Goal: Information Seeking & Learning: Learn about a topic

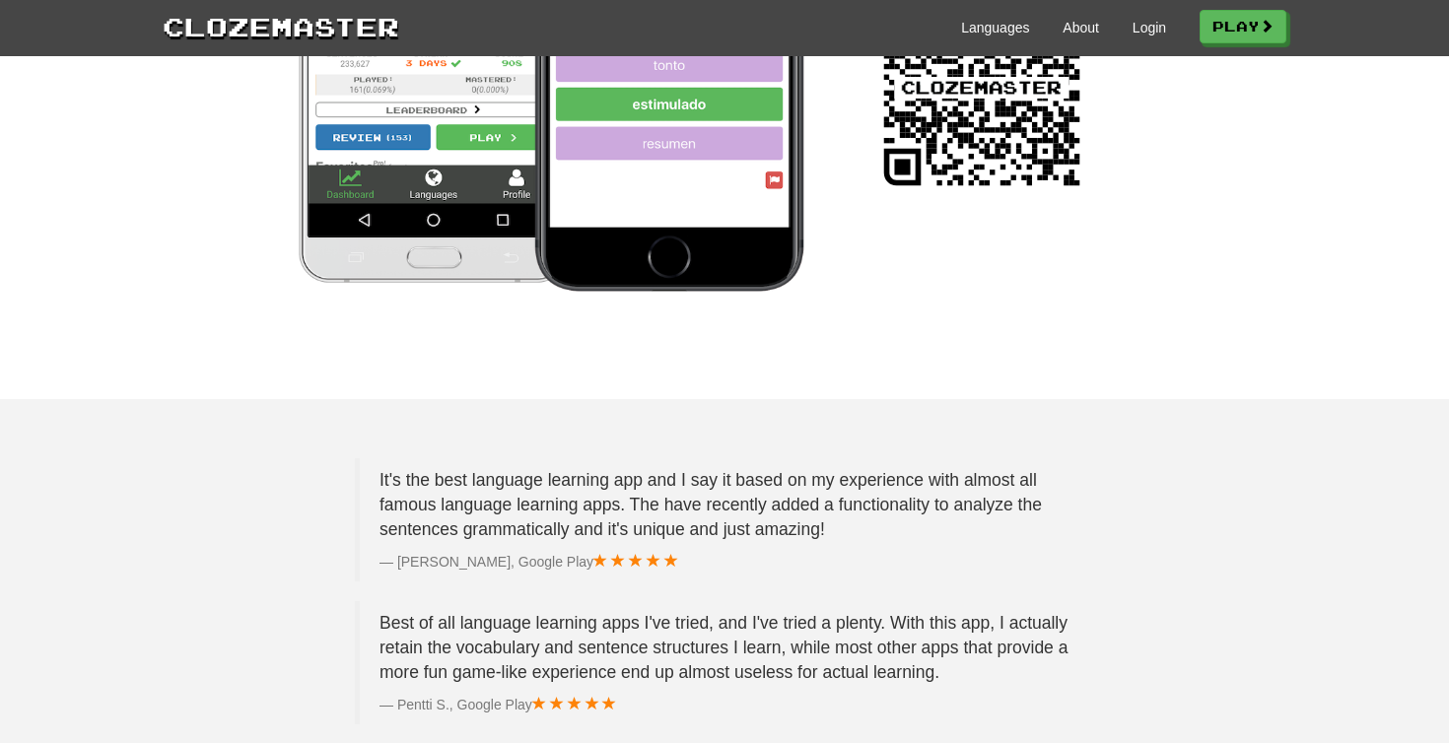
scroll to position [2291, 0]
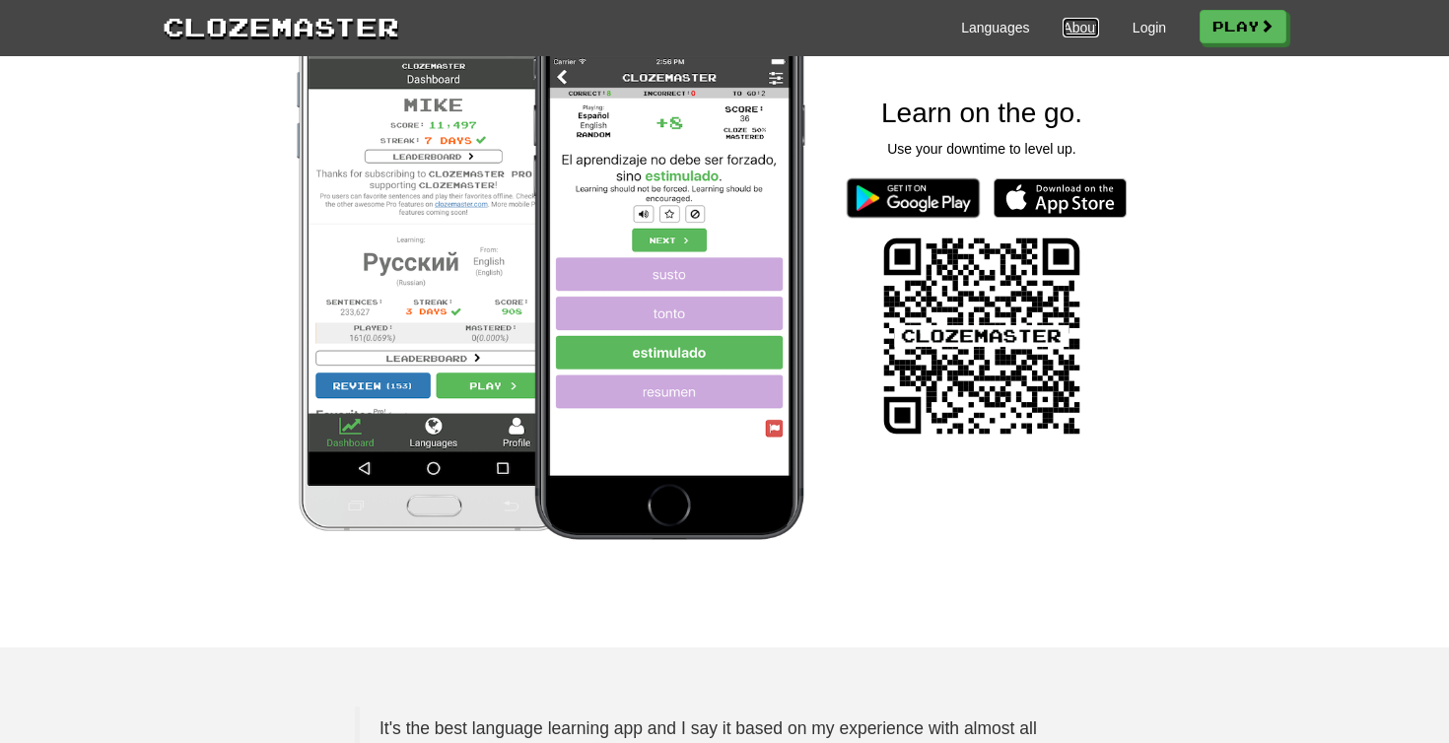
click at [1073, 28] on link "About" at bounding box center [1081, 28] width 36 height 20
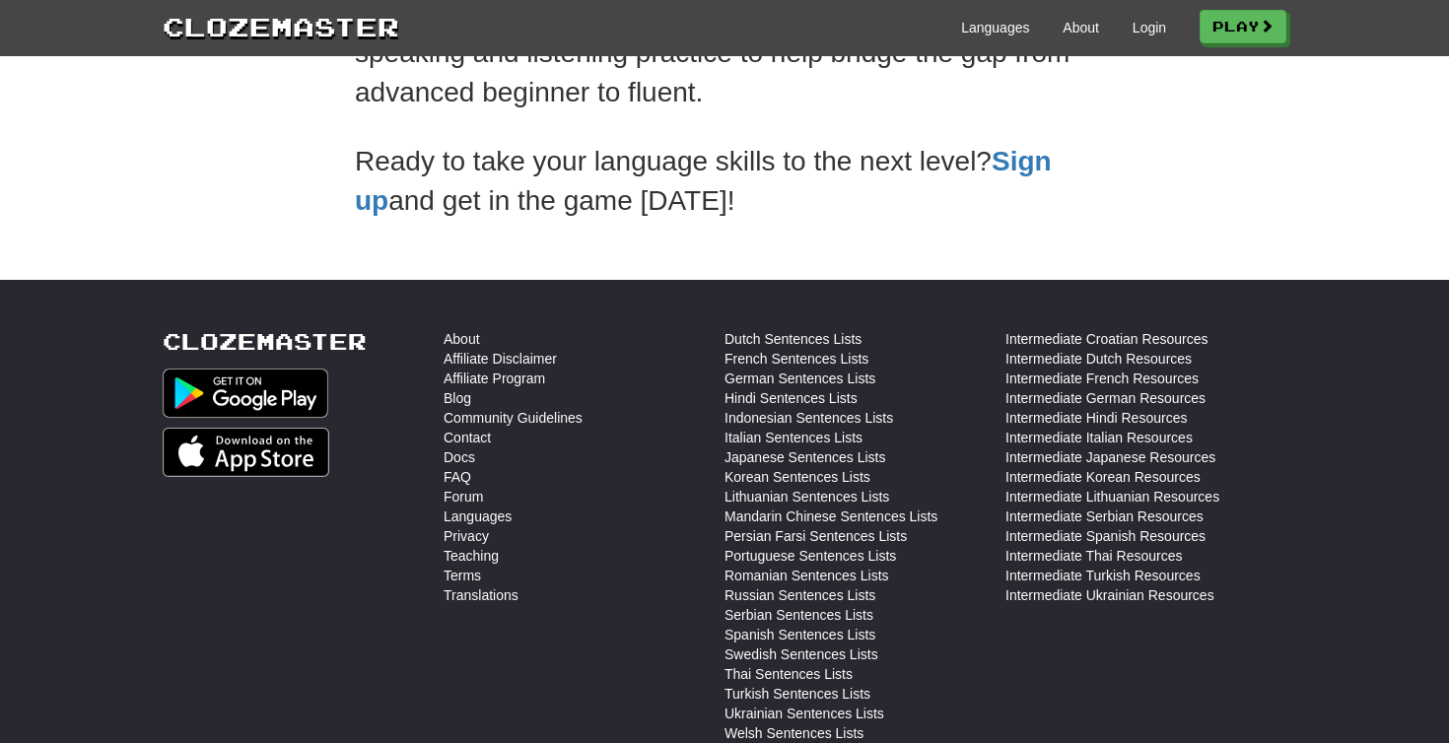
scroll to position [591, 0]
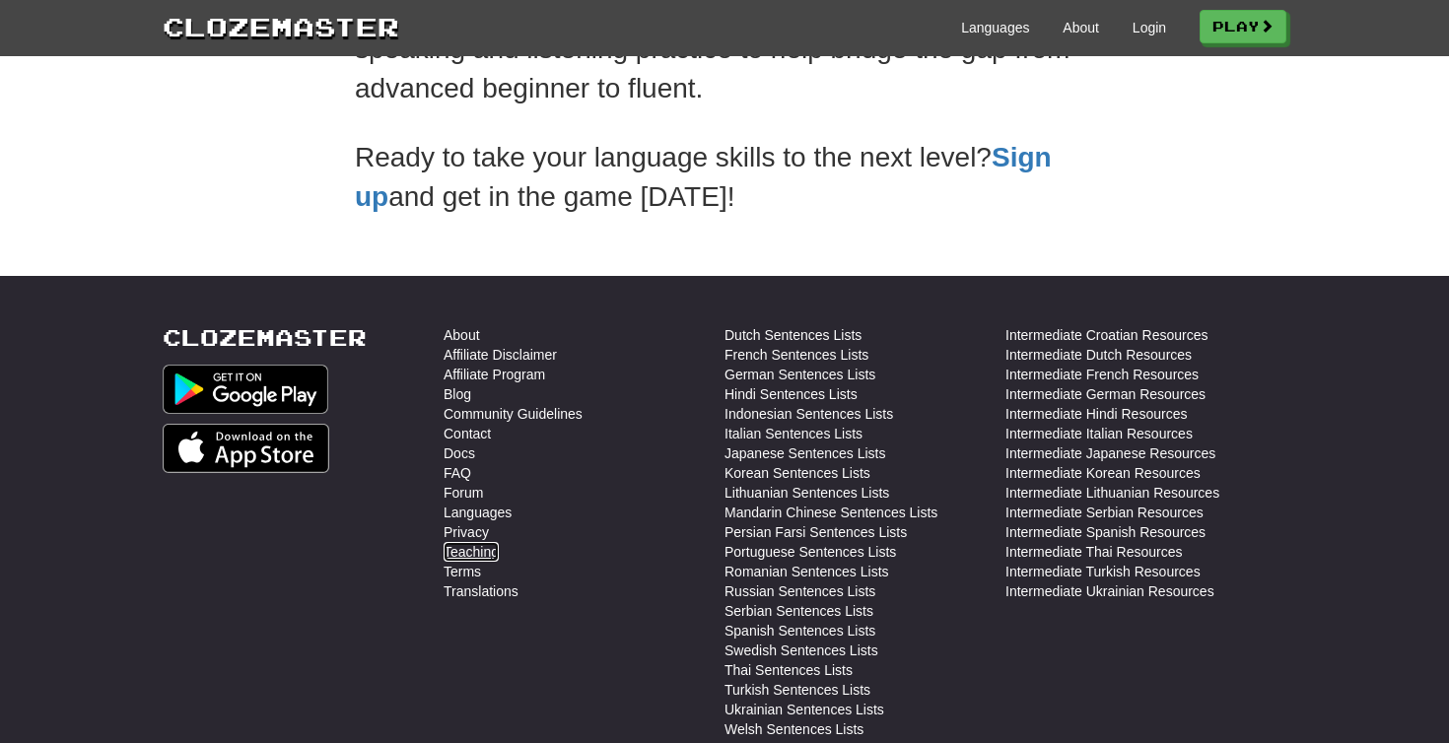
click at [484, 547] on link "Teaching" at bounding box center [471, 552] width 55 height 20
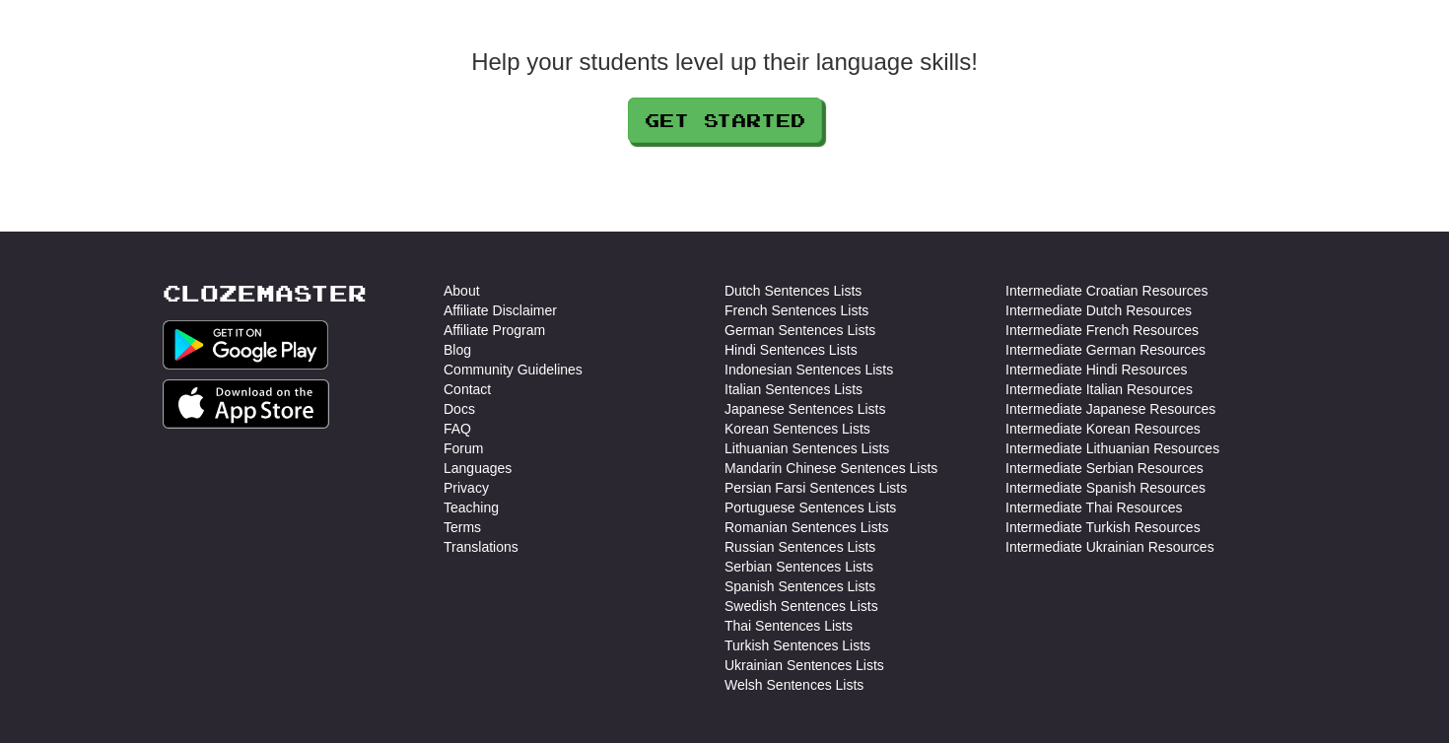
scroll to position [2424, 0]
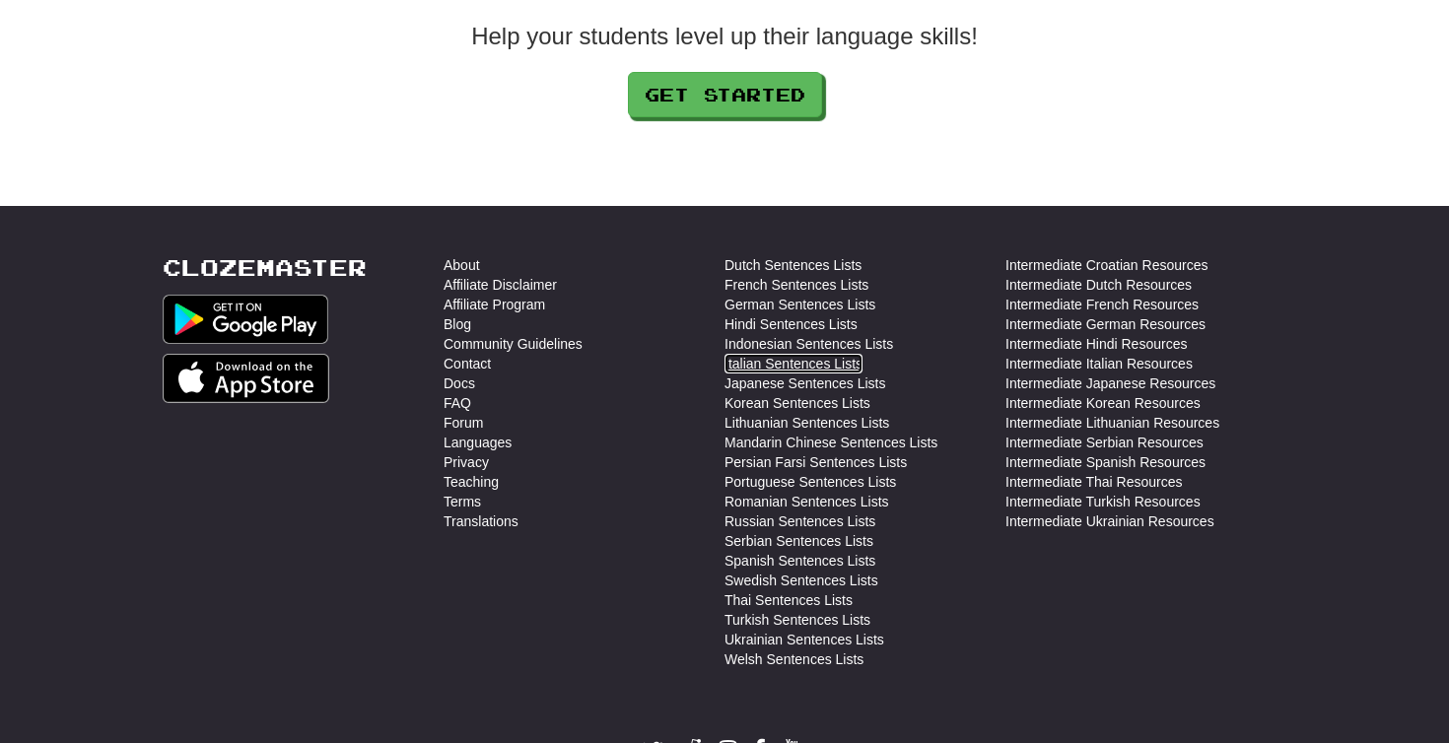
click at [828, 359] on link "Italian Sentences Lists" at bounding box center [794, 364] width 138 height 20
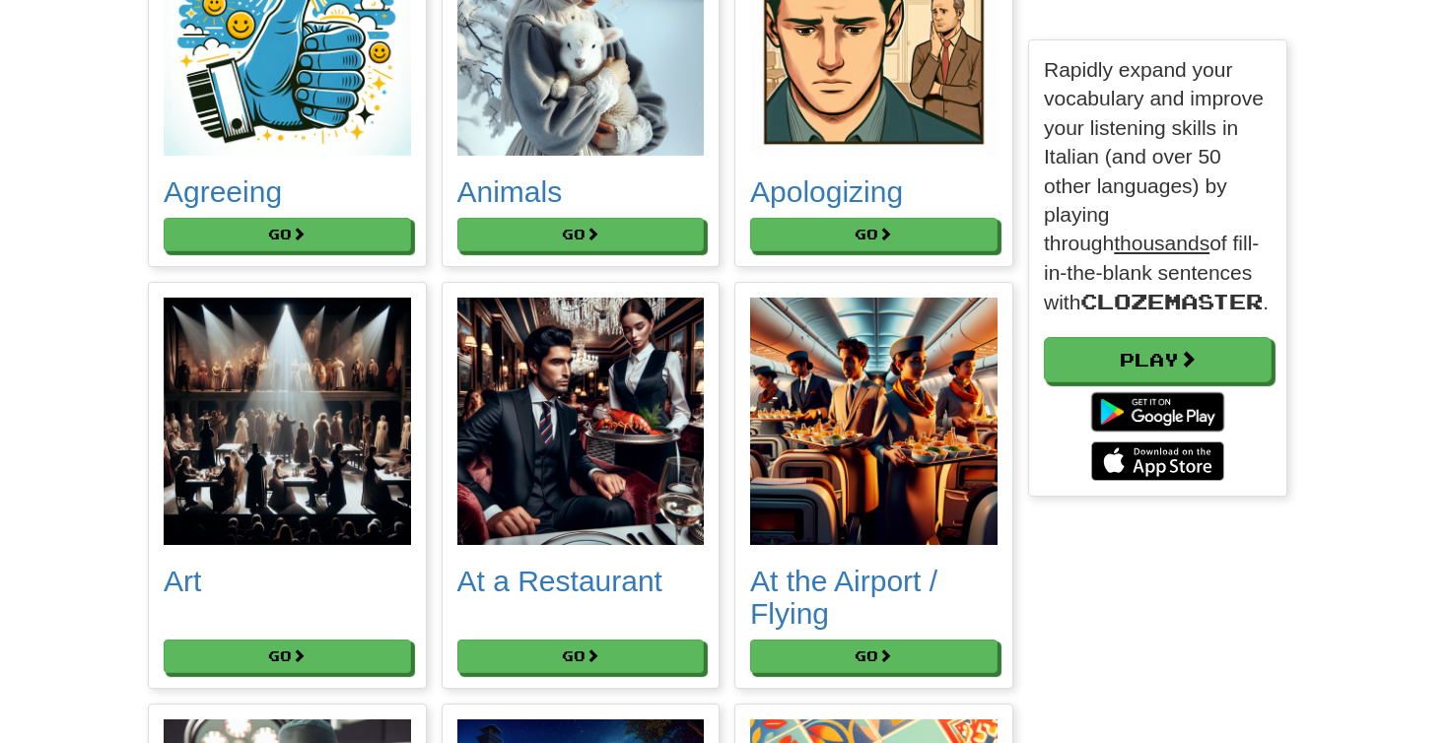
scroll to position [434, 0]
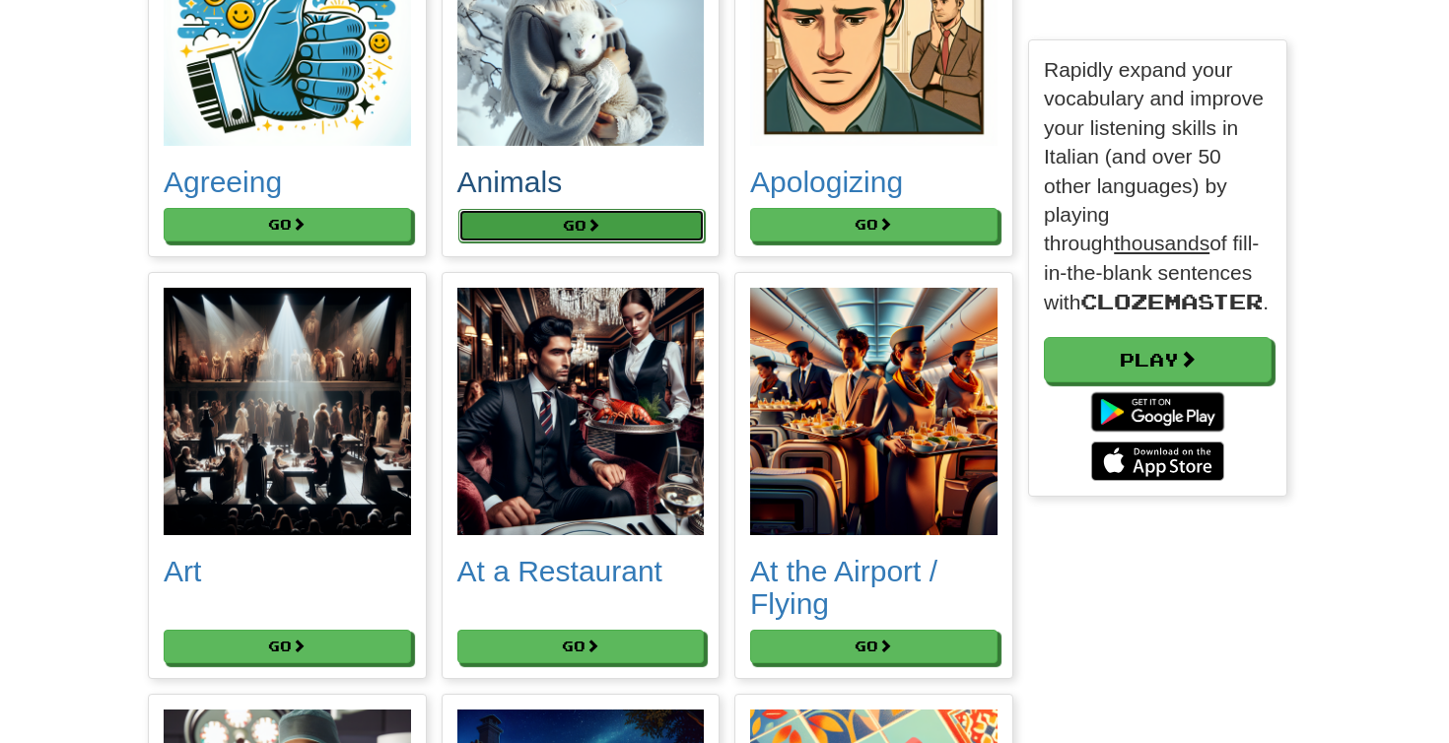
click at [537, 223] on button "Go" at bounding box center [581, 226] width 247 height 34
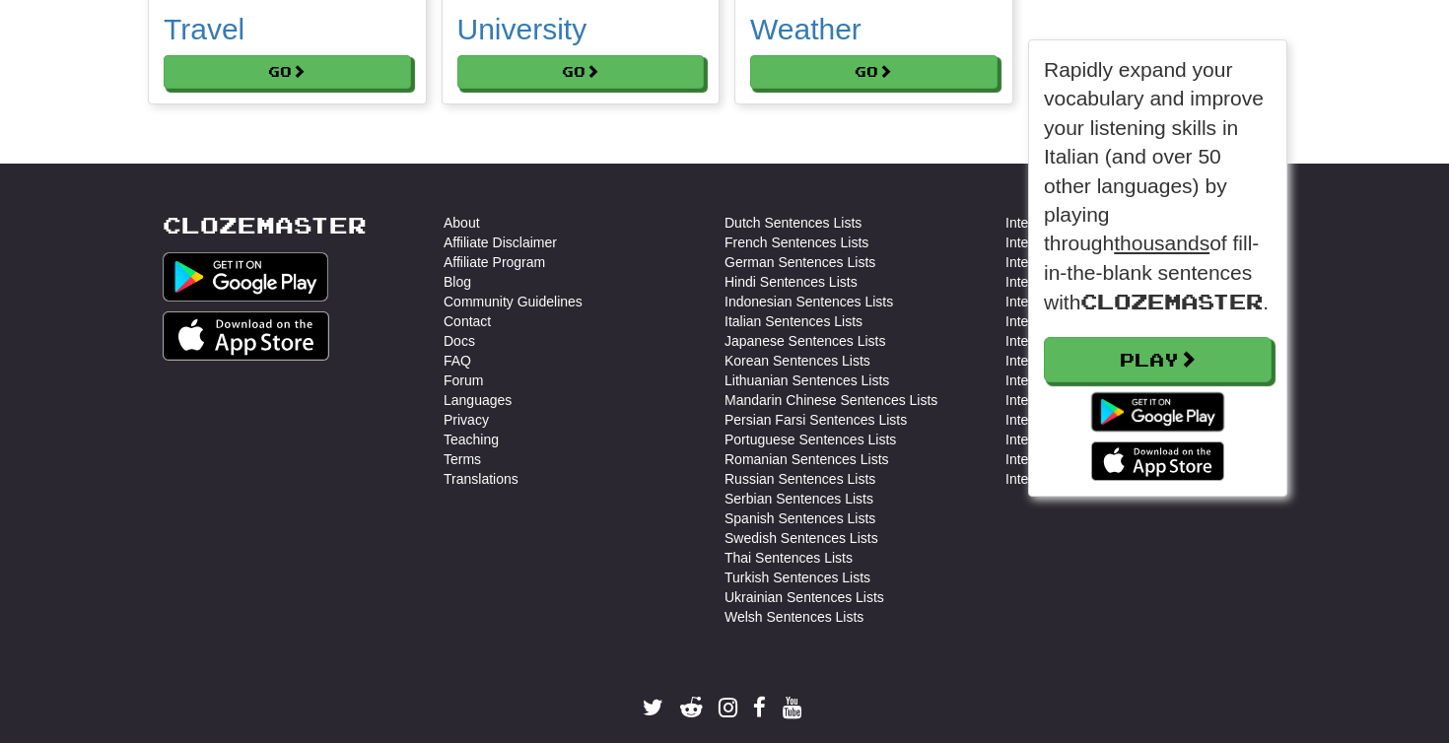
scroll to position [11320, 0]
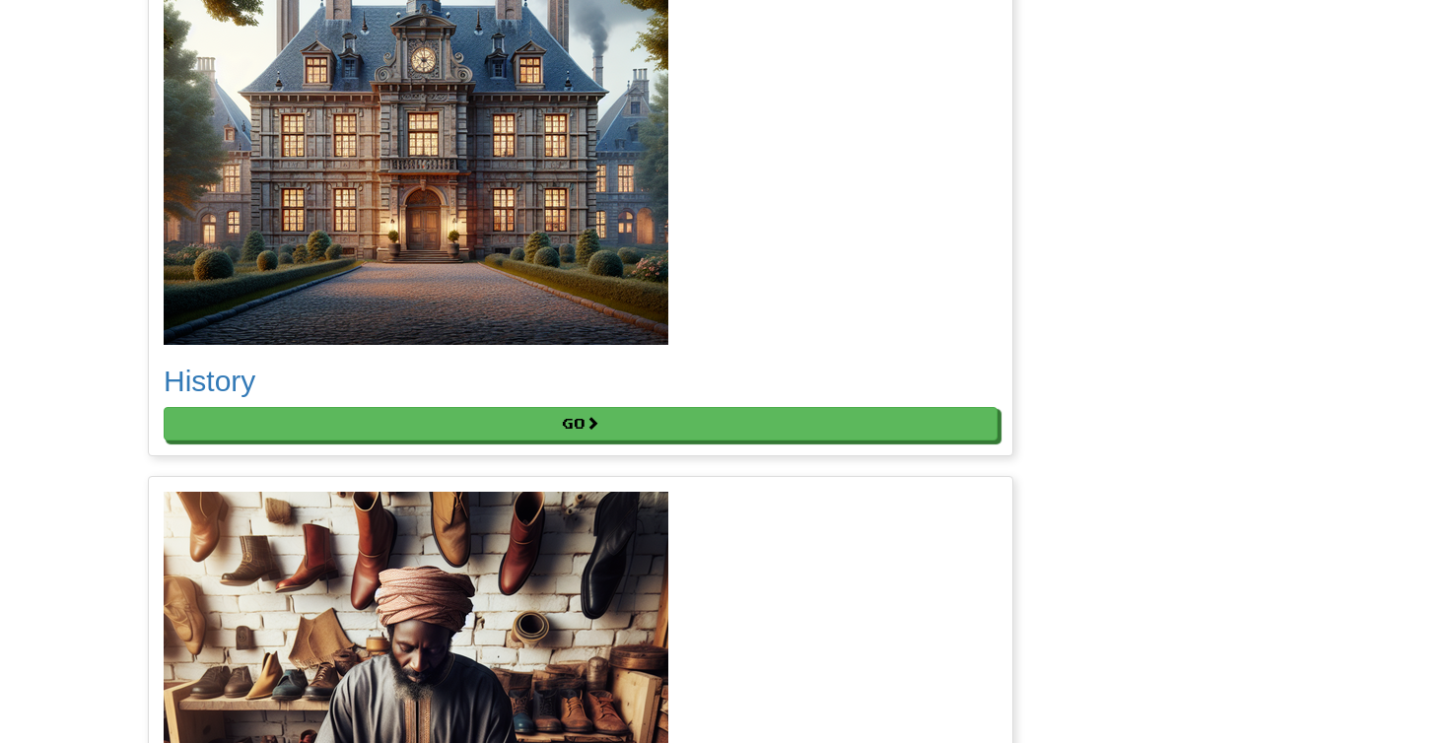
scroll to position [6058, 0]
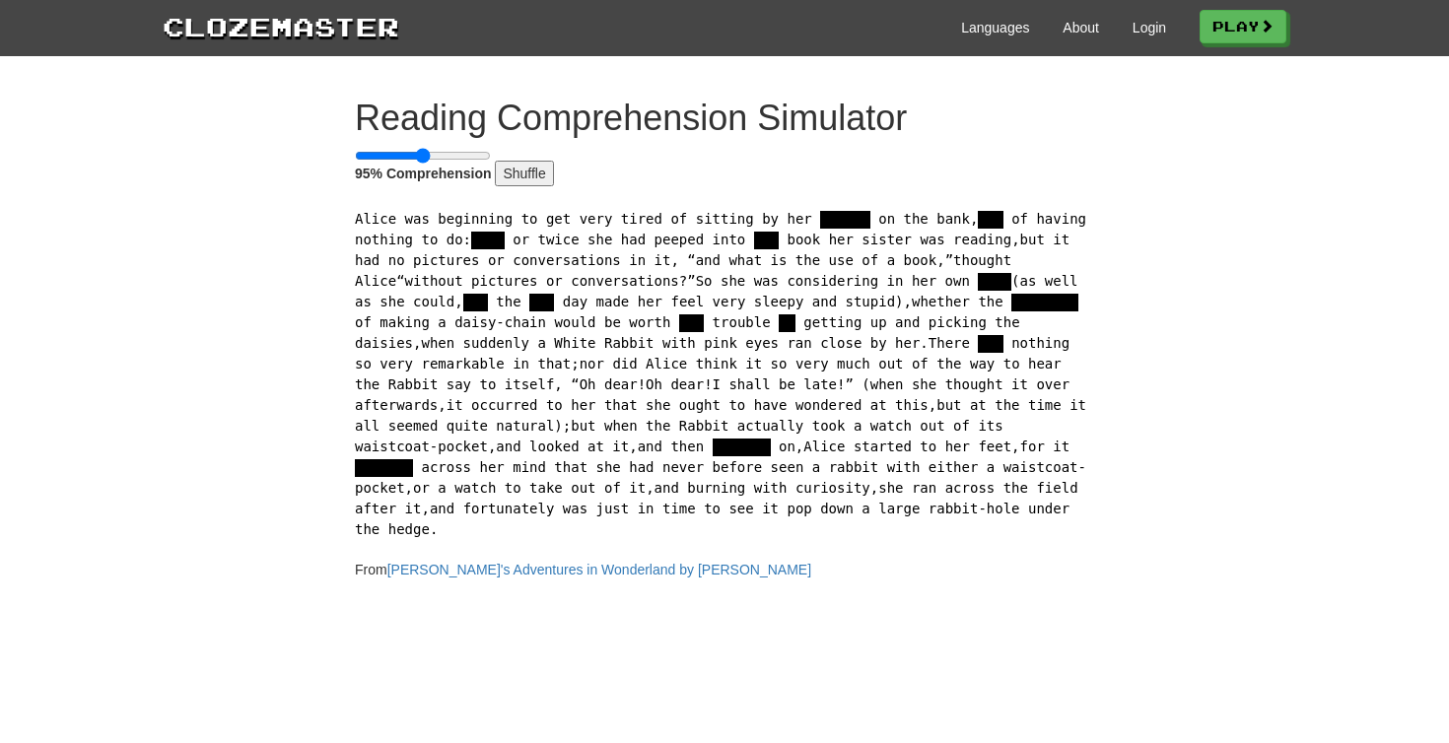
click at [516, 177] on button "Shuffle" at bounding box center [524, 174] width 58 height 26
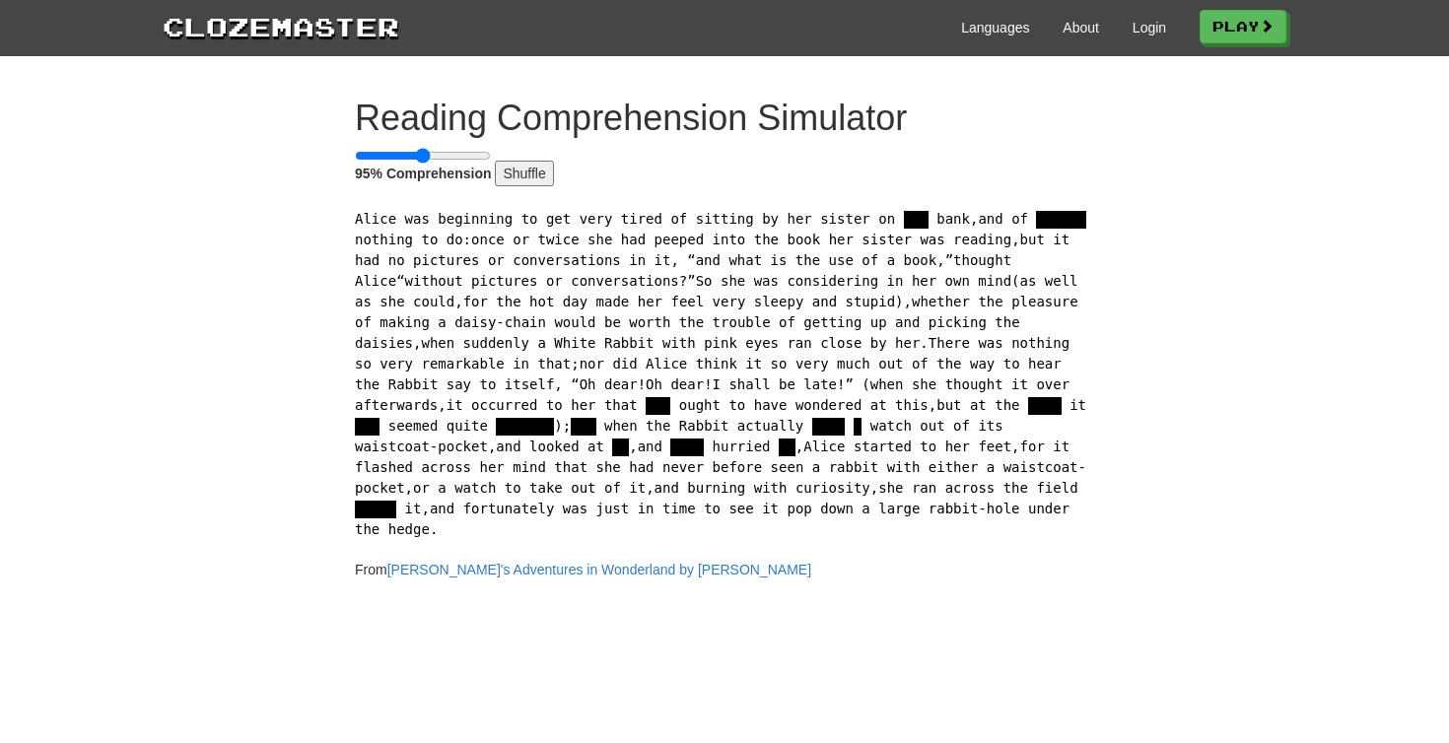
click at [516, 177] on button "Shuffle" at bounding box center [524, 174] width 58 height 26
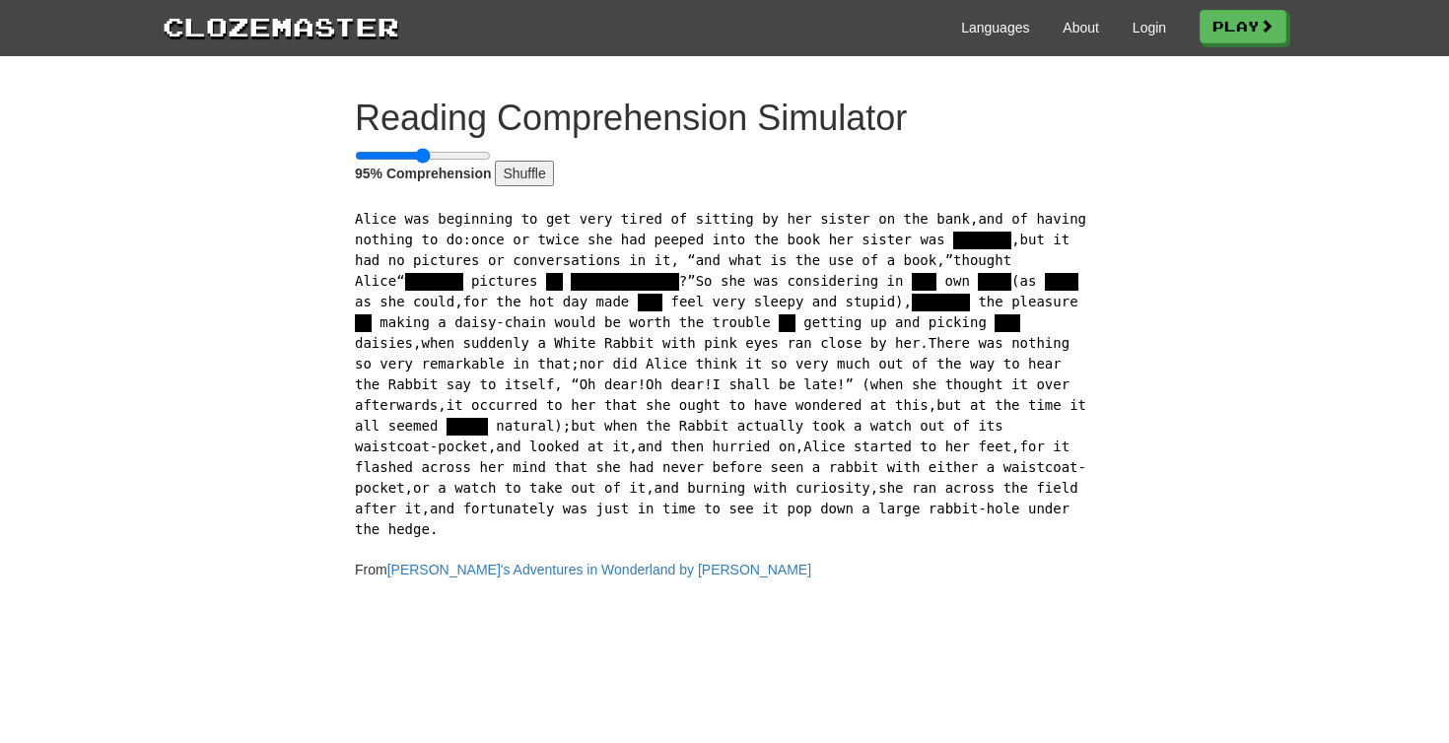
click at [517, 177] on button "Shuffle" at bounding box center [524, 174] width 58 height 26
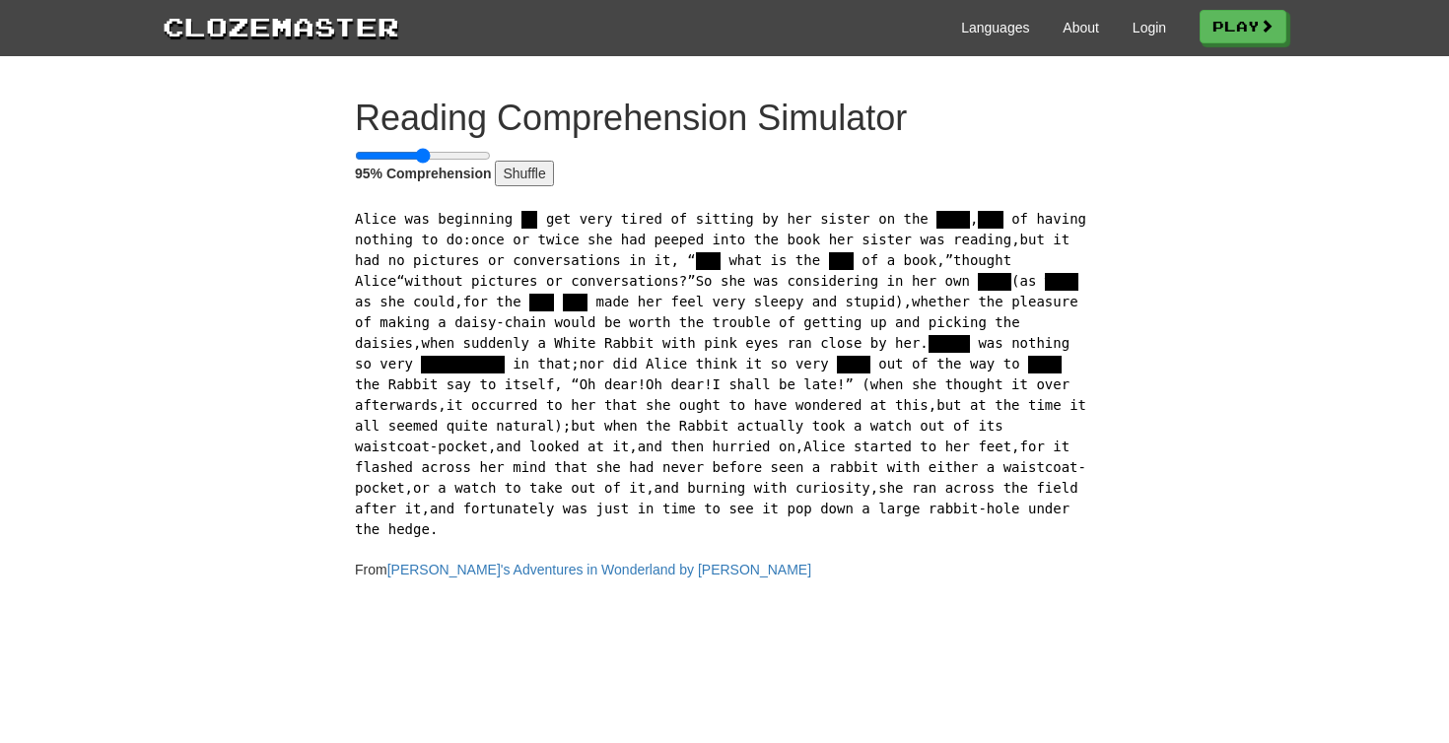
click at [518, 177] on button "Shuffle" at bounding box center [524, 174] width 58 height 26
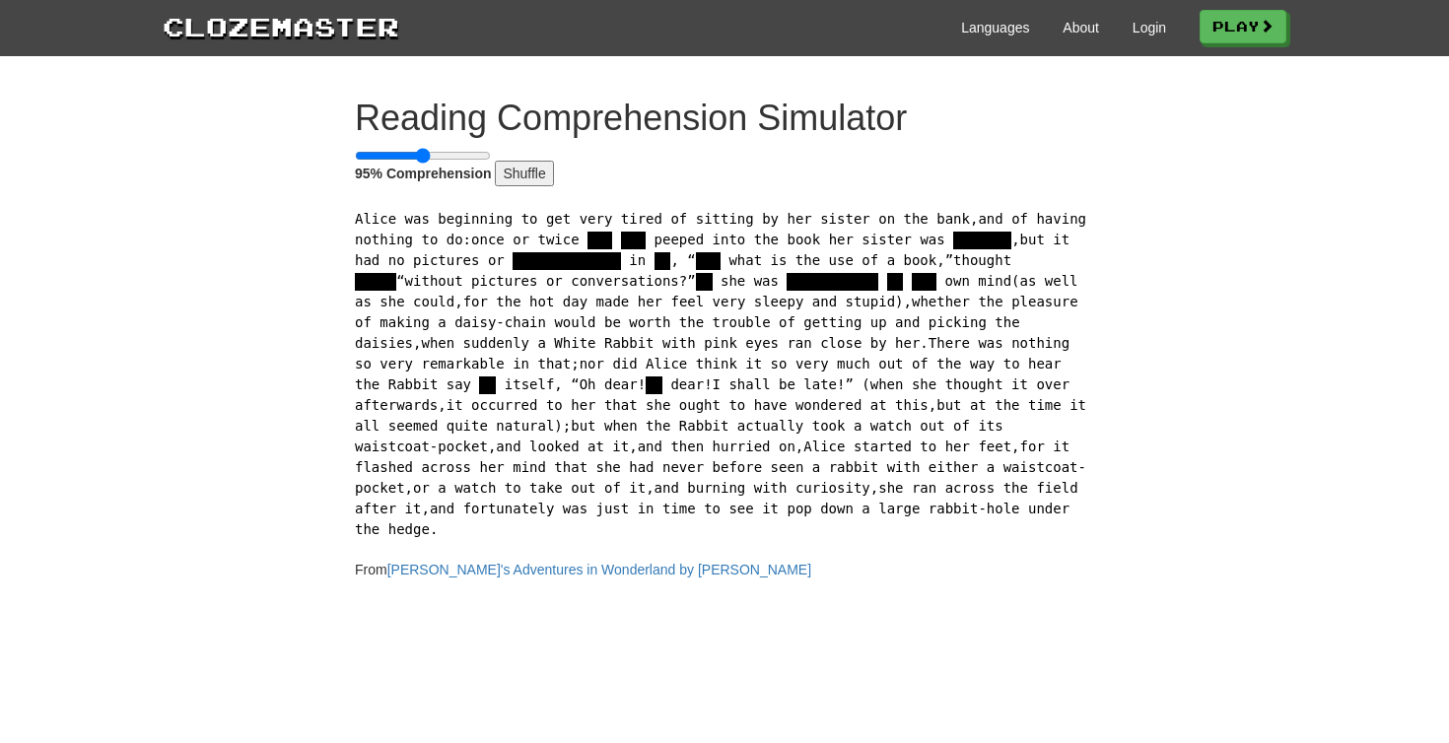
drag, startPoint x: 473, startPoint y: 152, endPoint x: 396, endPoint y: 151, distance: 76.9
click at [396, 151] on input "95 % Comprehension" at bounding box center [423, 156] width 136 height 16
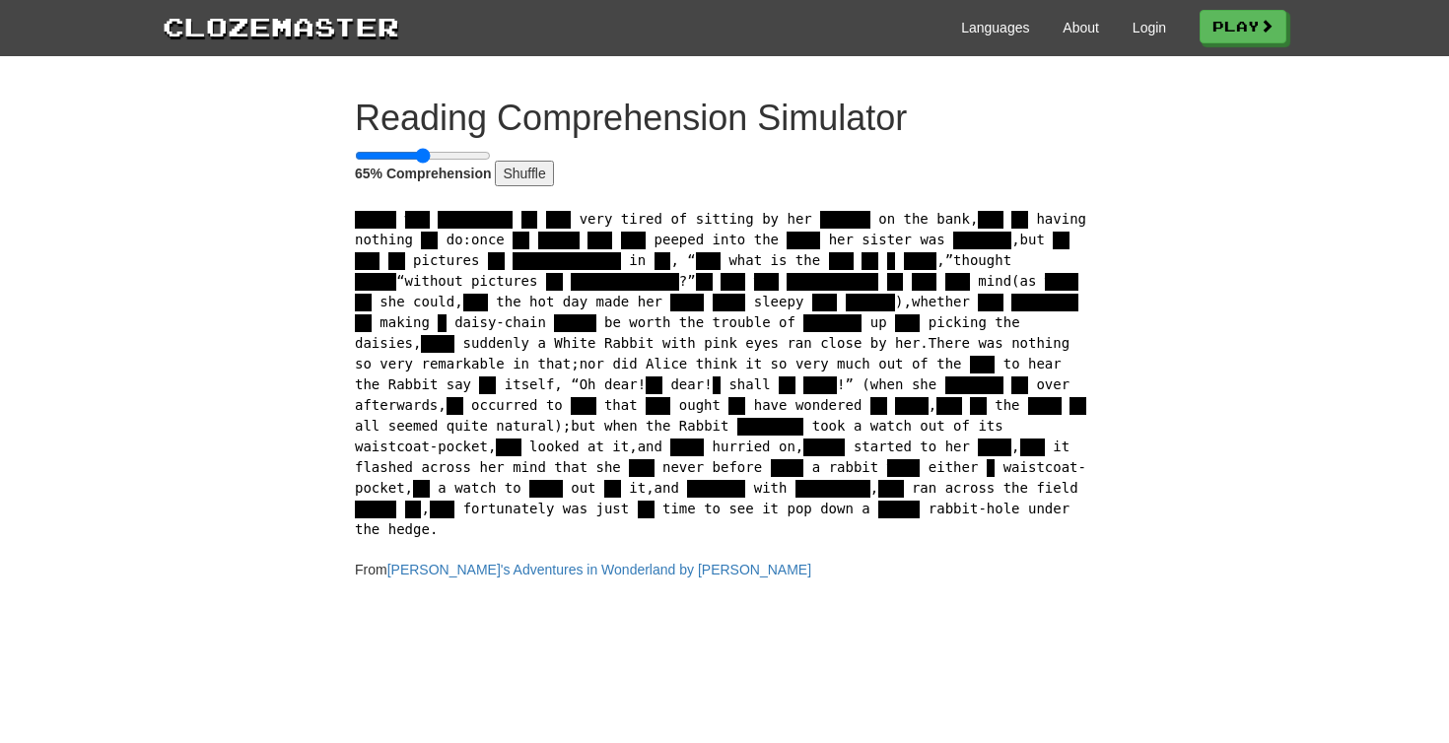
drag, startPoint x: 396, startPoint y: 151, endPoint x: 463, endPoint y: 154, distance: 67.1
click at [463, 154] on input "65 % Comprehension" at bounding box center [423, 156] width 136 height 16
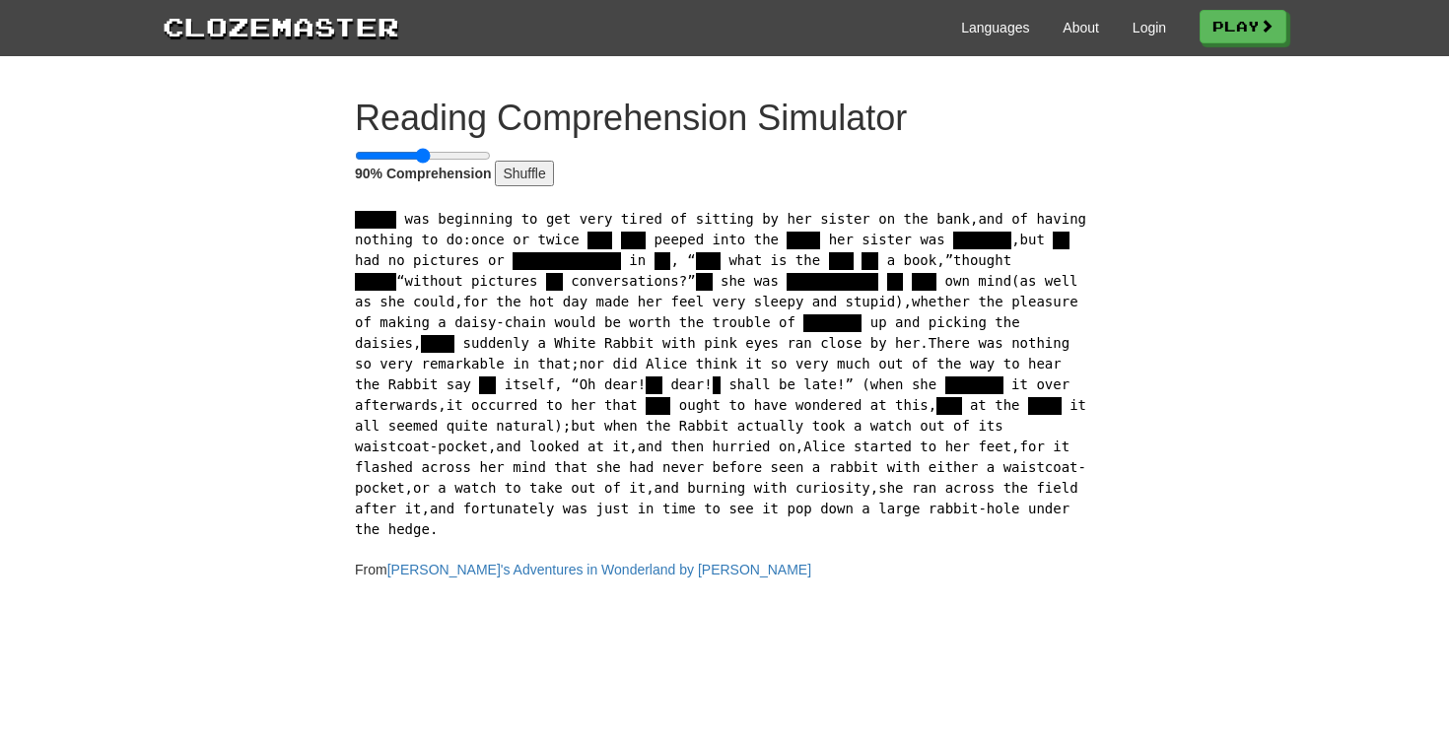
drag, startPoint x: 463, startPoint y: 154, endPoint x: 484, endPoint y: 154, distance: 20.7
click at [484, 154] on input "90 % Comprehension" at bounding box center [423, 156] width 136 height 16
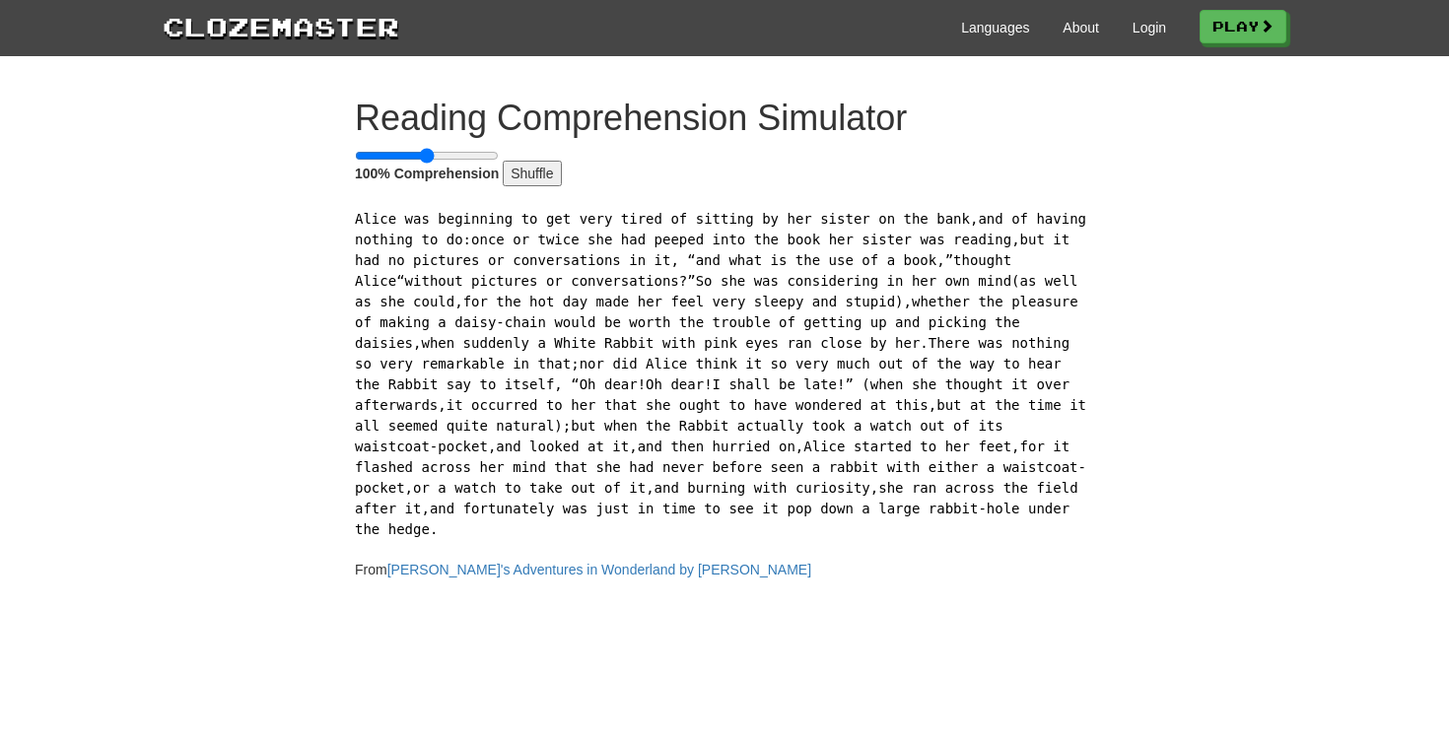
drag, startPoint x: 483, startPoint y: 154, endPoint x: 442, endPoint y: 147, distance: 42.0
click at [442, 148] on input "100 % Comprehension" at bounding box center [427, 156] width 144 height 16
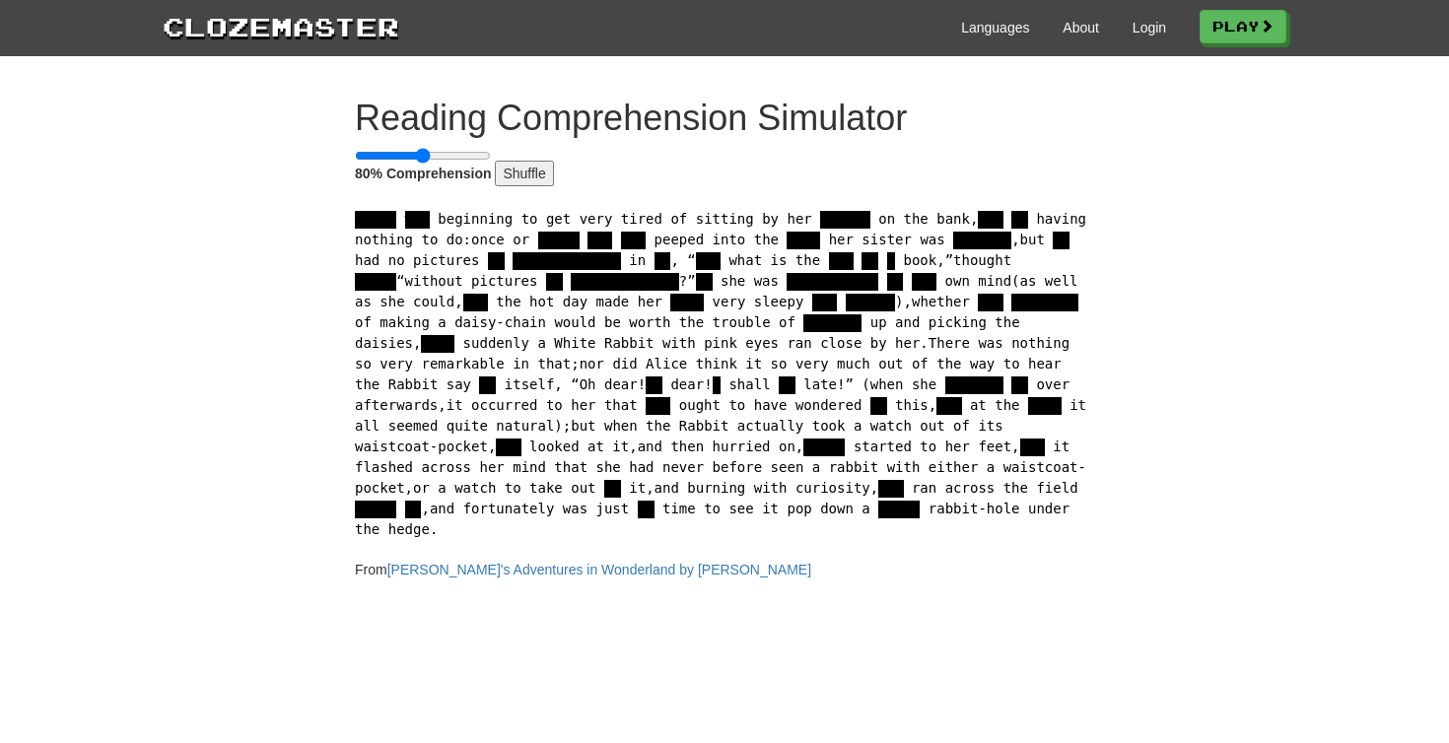
drag, startPoint x: 442, startPoint y: 147, endPoint x: 462, endPoint y: 147, distance: 20.7
click at [462, 148] on input "80 % Comprehension" at bounding box center [423, 156] width 136 height 16
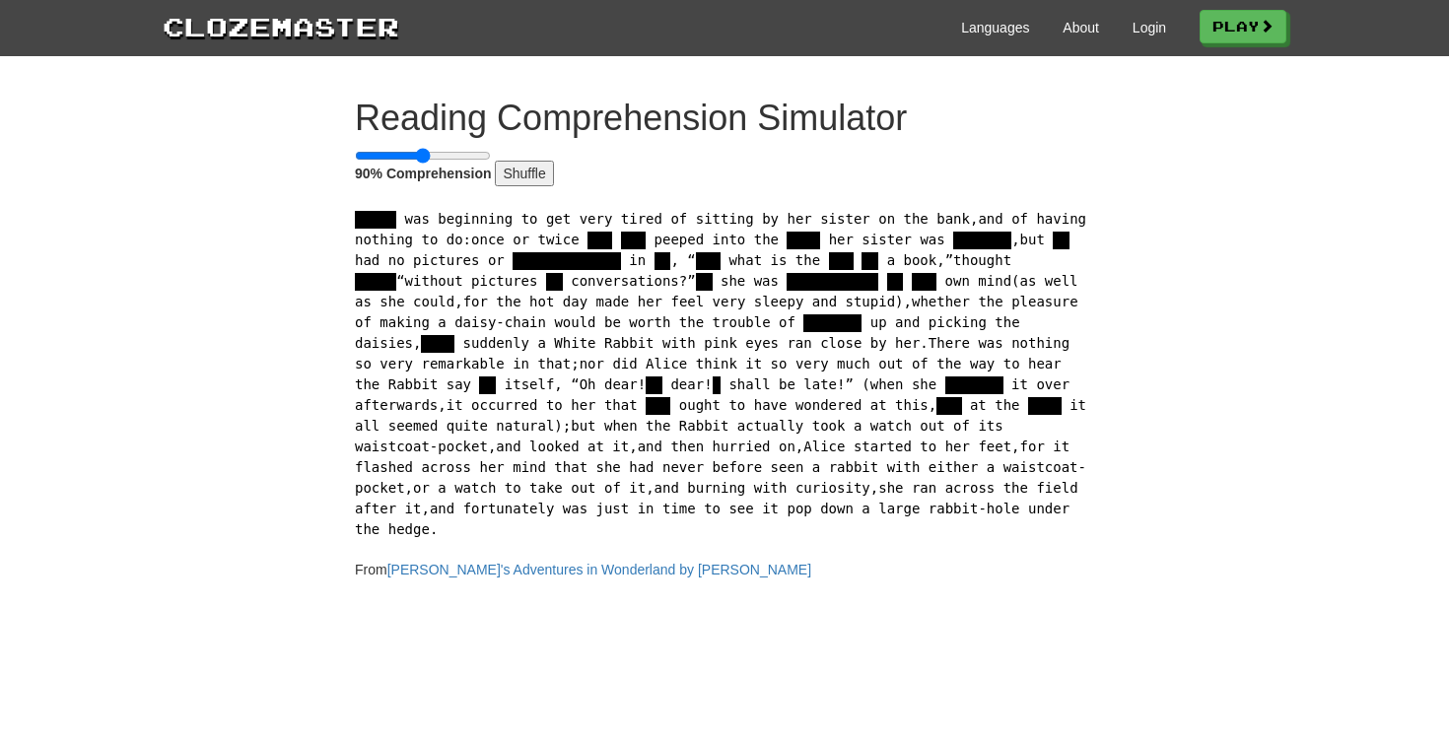
drag, startPoint x: 462, startPoint y: 147, endPoint x: 476, endPoint y: 147, distance: 13.8
type input "**"
click at [476, 148] on input "90 % Comprehension" at bounding box center [423, 156] width 136 height 16
